Goal: Find contact information: Find contact information

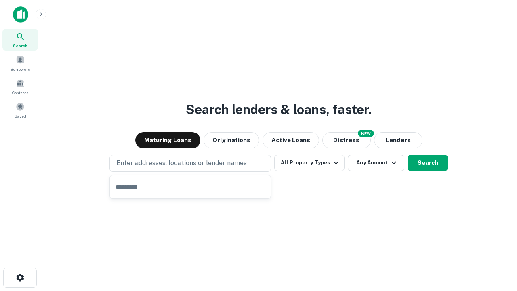
type input "**********"
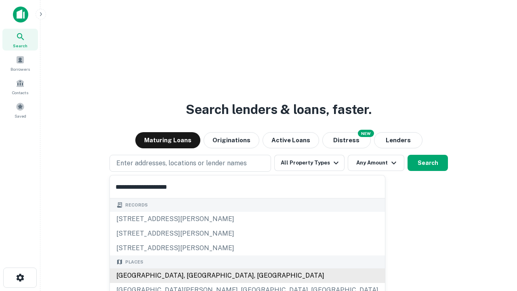
click at [193, 275] on div "[GEOGRAPHIC_DATA], [GEOGRAPHIC_DATA], [GEOGRAPHIC_DATA]" at bounding box center [247, 275] width 275 height 15
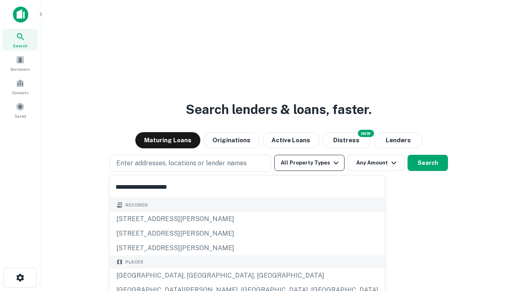
click at [309, 163] on button "All Property Types" at bounding box center [309, 163] width 70 height 16
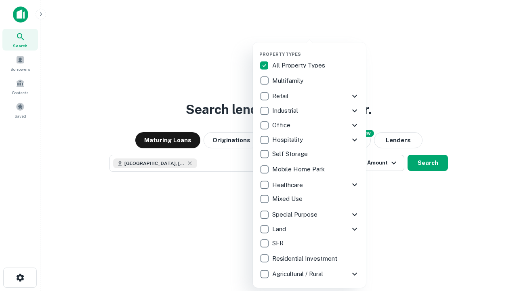
click at [316, 49] on button "button" at bounding box center [315, 49] width 113 height 0
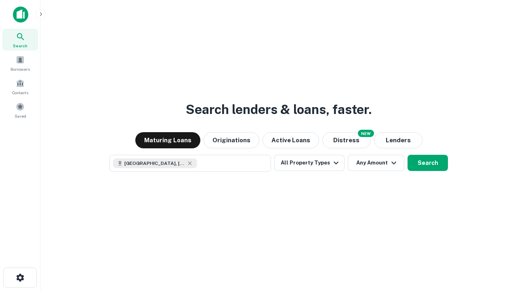
scroll to position [13, 0]
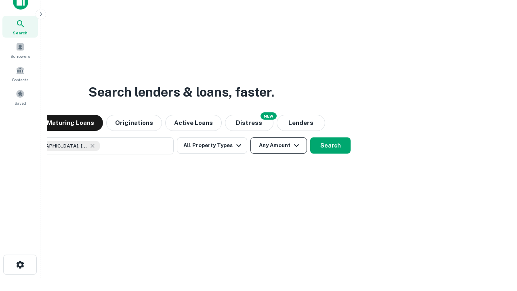
click at [250, 137] on button "Any Amount" at bounding box center [278, 145] width 57 height 16
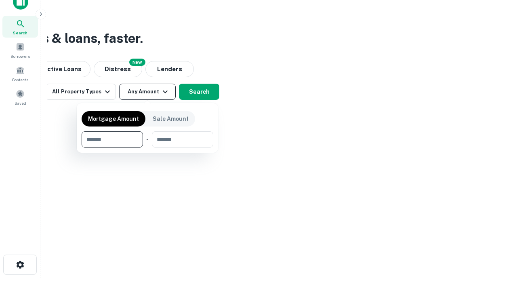
type input "*******"
click at [147, 147] on button "button" at bounding box center [148, 147] width 132 height 0
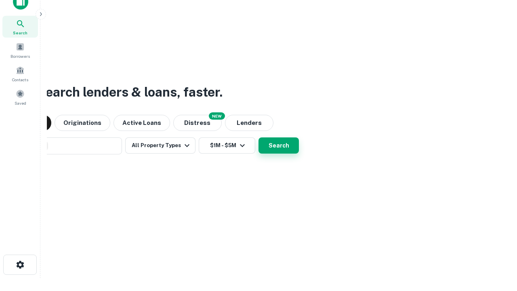
click at [258, 137] on button "Search" at bounding box center [278, 145] width 40 height 16
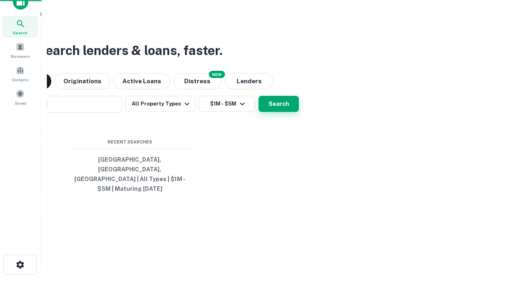
scroll to position [26, 228]
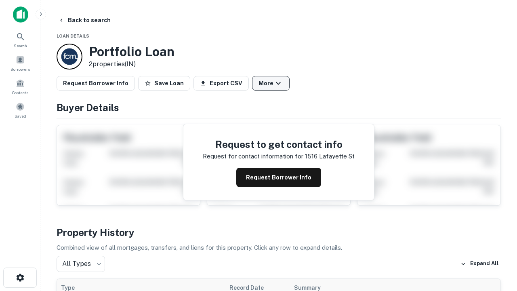
click at [270, 83] on button "More" at bounding box center [271, 83] width 38 height 15
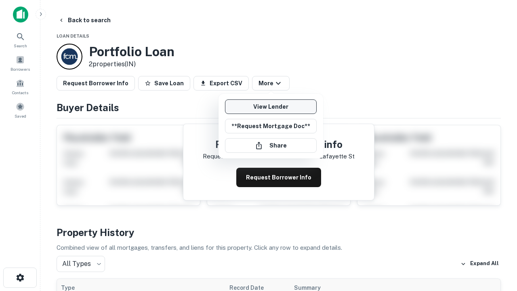
click at [270, 107] on link "View Lender" at bounding box center [271, 106] width 92 height 15
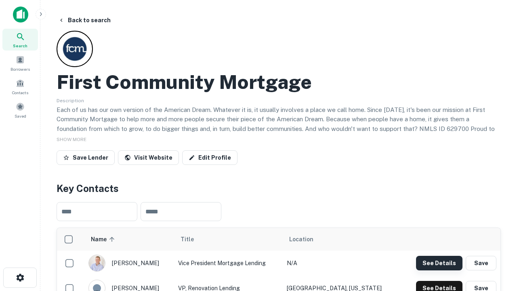
click at [439, 262] on button "See Details" at bounding box center [439, 262] width 46 height 15
